Goal: Find specific page/section: Find specific page/section

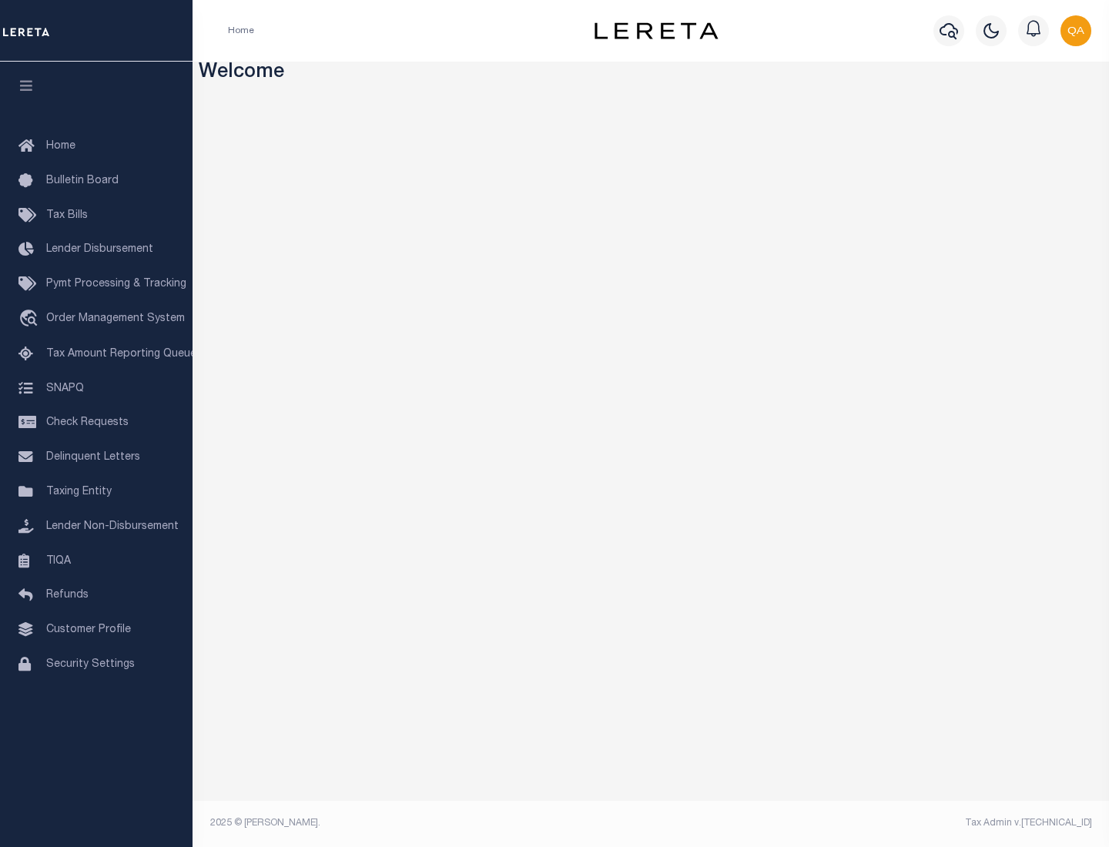
click at [96, 561] on link "TIQA" at bounding box center [96, 562] width 193 height 35
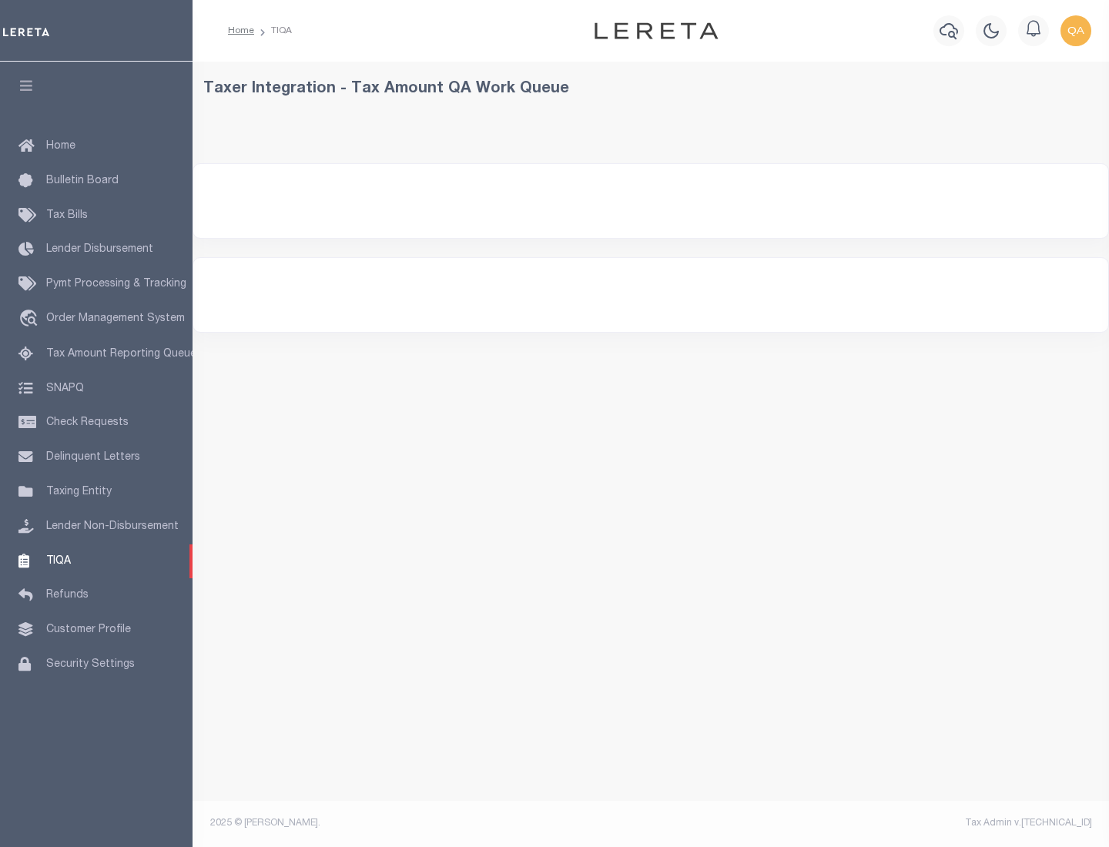
select select "200"
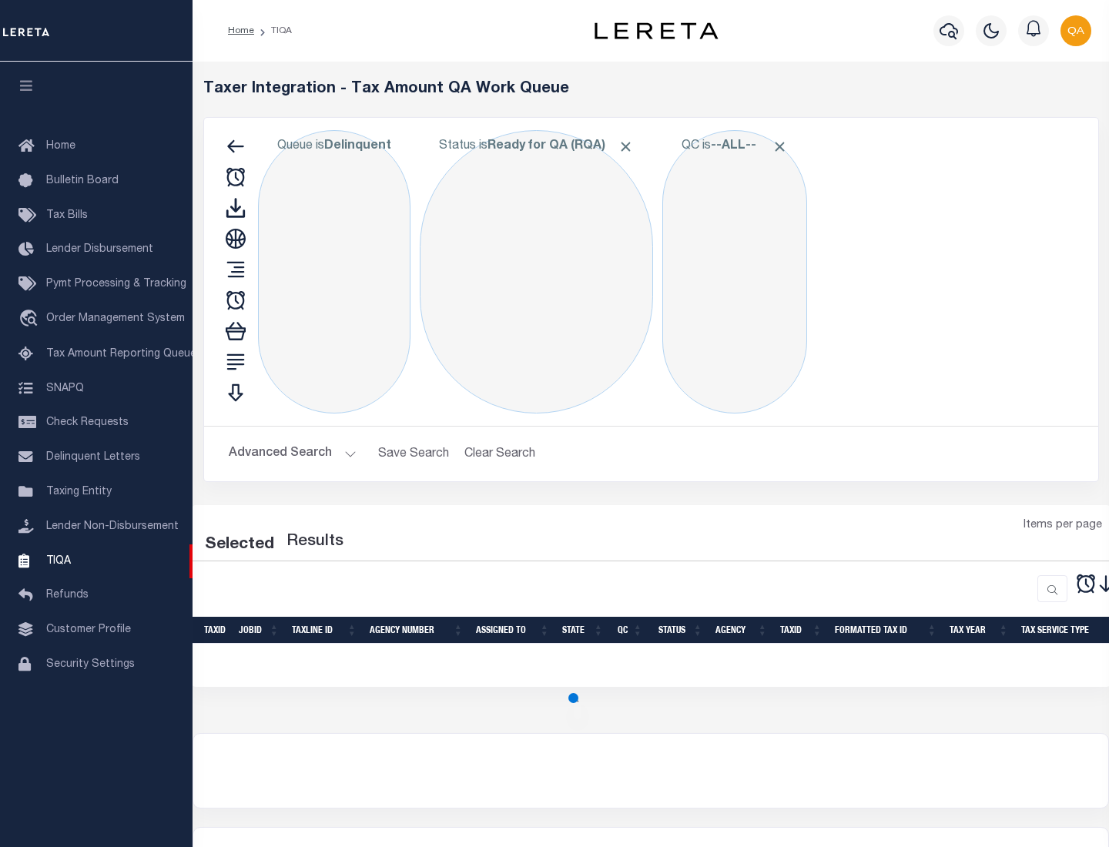
select select "200"
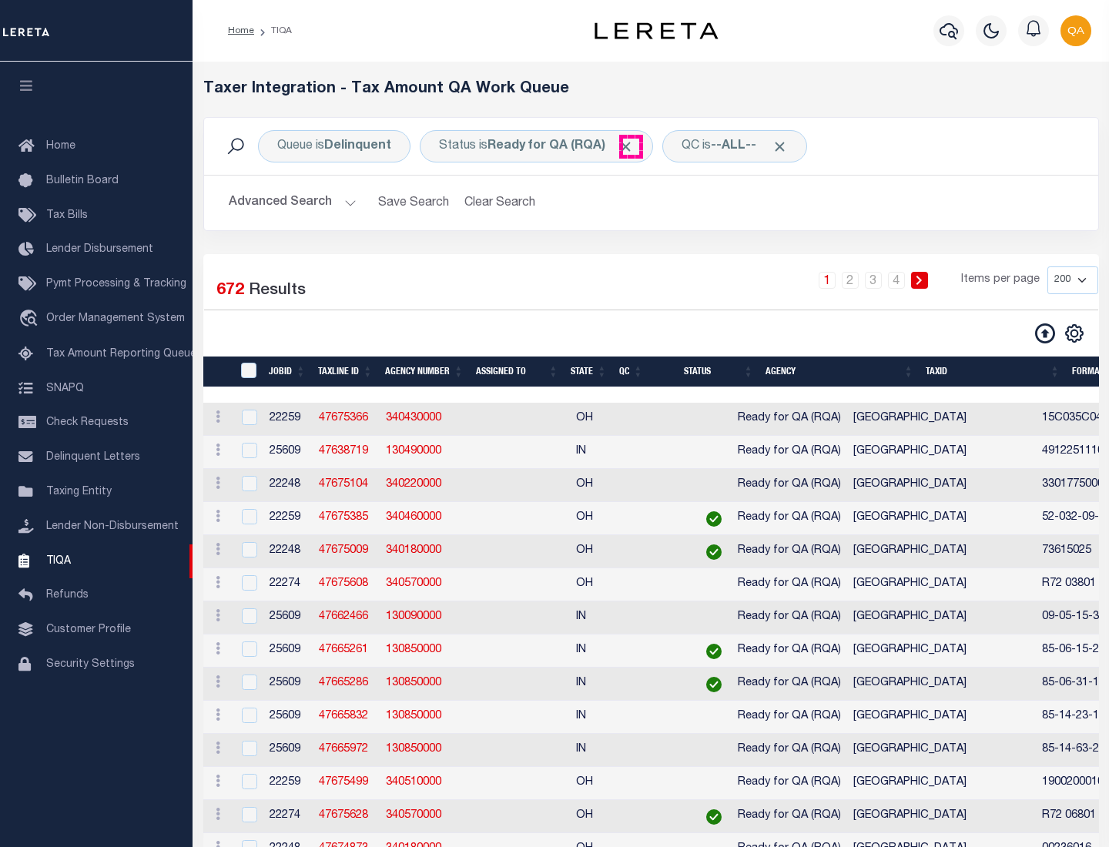
click at [631, 146] on span "Click to Remove" at bounding box center [626, 147] width 16 height 16
